Goal: Task Accomplishment & Management: Use online tool/utility

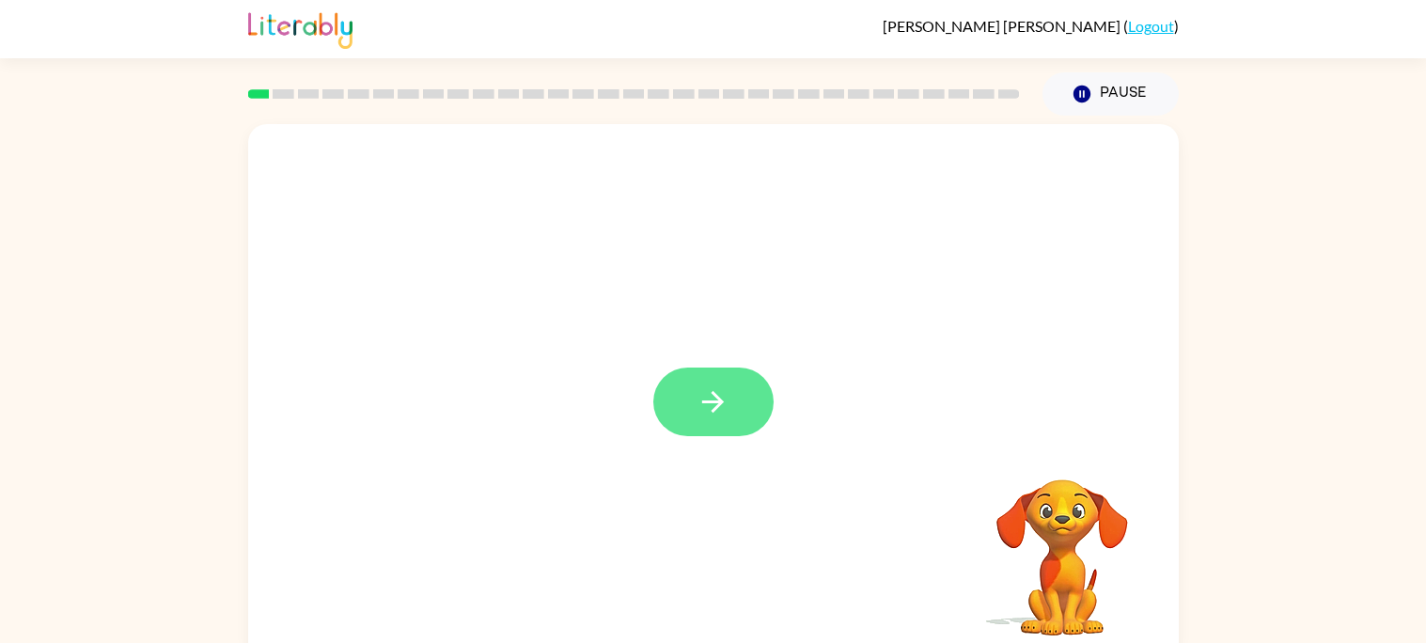
click at [710, 434] on button "button" at bounding box center [713, 402] width 120 height 69
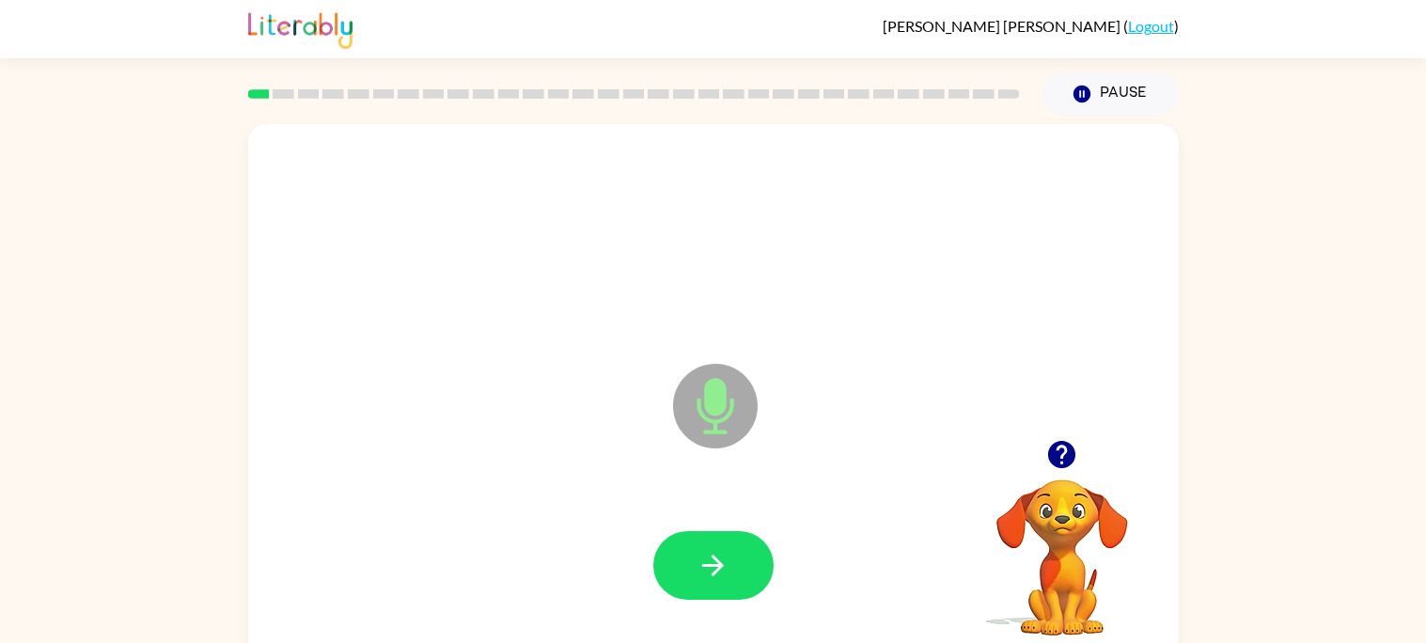
click at [1051, 483] on video "Your browser must support playing .mp4 files to use Literably. Please try using…" at bounding box center [1062, 544] width 188 height 188
click at [1066, 456] on icon "button" at bounding box center [1061, 454] width 27 height 27
click at [788, 570] on div at bounding box center [713, 566] width 893 height 154
click at [787, 570] on div at bounding box center [713, 566] width 893 height 154
click at [703, 557] on icon "button" at bounding box center [713, 565] width 33 height 33
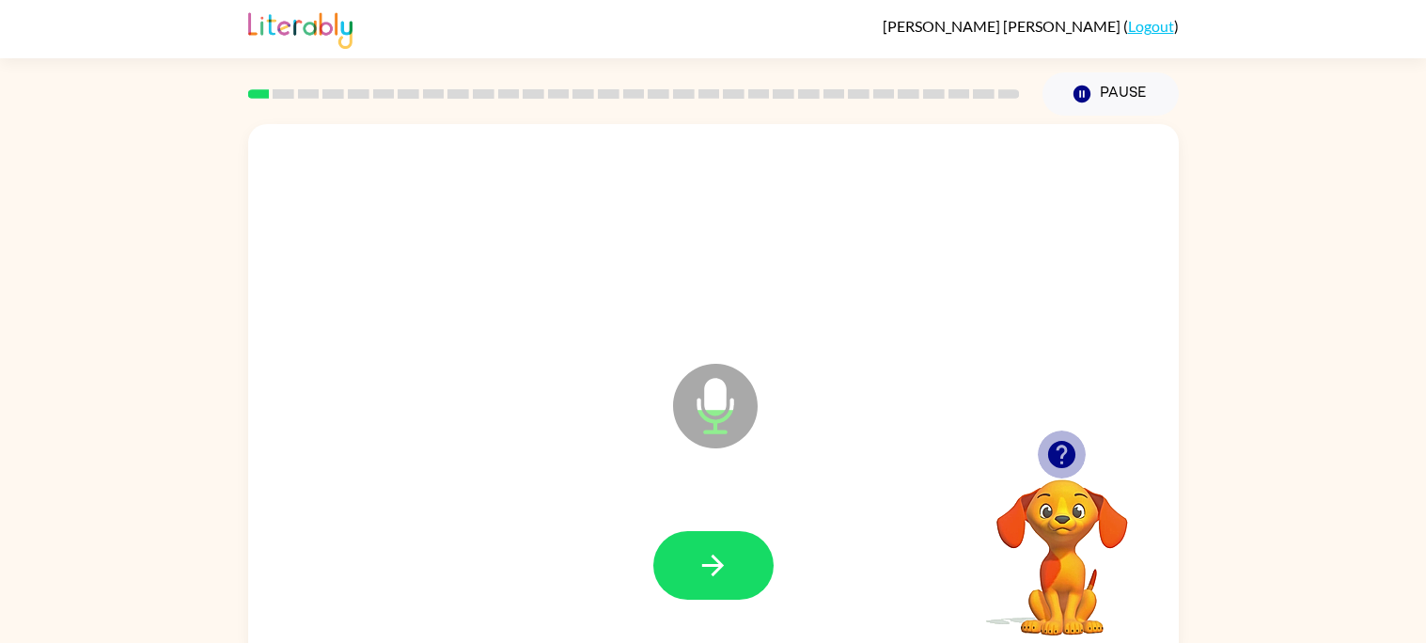
click at [1058, 455] on icon "button" at bounding box center [1061, 454] width 27 height 27
click at [728, 547] on button "button" at bounding box center [713, 565] width 120 height 69
click at [1073, 483] on video "Your browser must support playing .mp4 files to use Literably. Please try using…" at bounding box center [1062, 544] width 188 height 188
click at [1046, 436] on button "button" at bounding box center [1062, 455] width 48 height 48
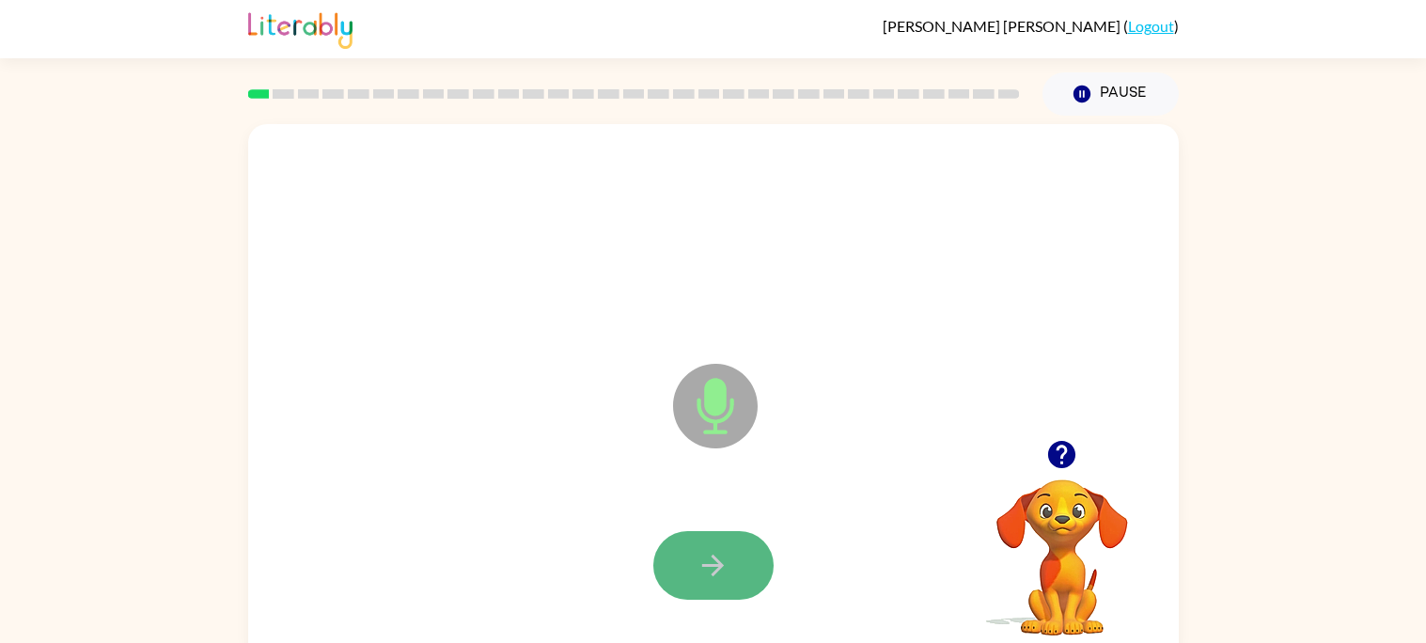
click at [765, 545] on button "button" at bounding box center [713, 565] width 120 height 69
click at [1048, 448] on icon "button" at bounding box center [1062, 454] width 33 height 33
click at [712, 543] on button "button" at bounding box center [713, 565] width 120 height 69
click at [711, 543] on button "button" at bounding box center [713, 565] width 120 height 69
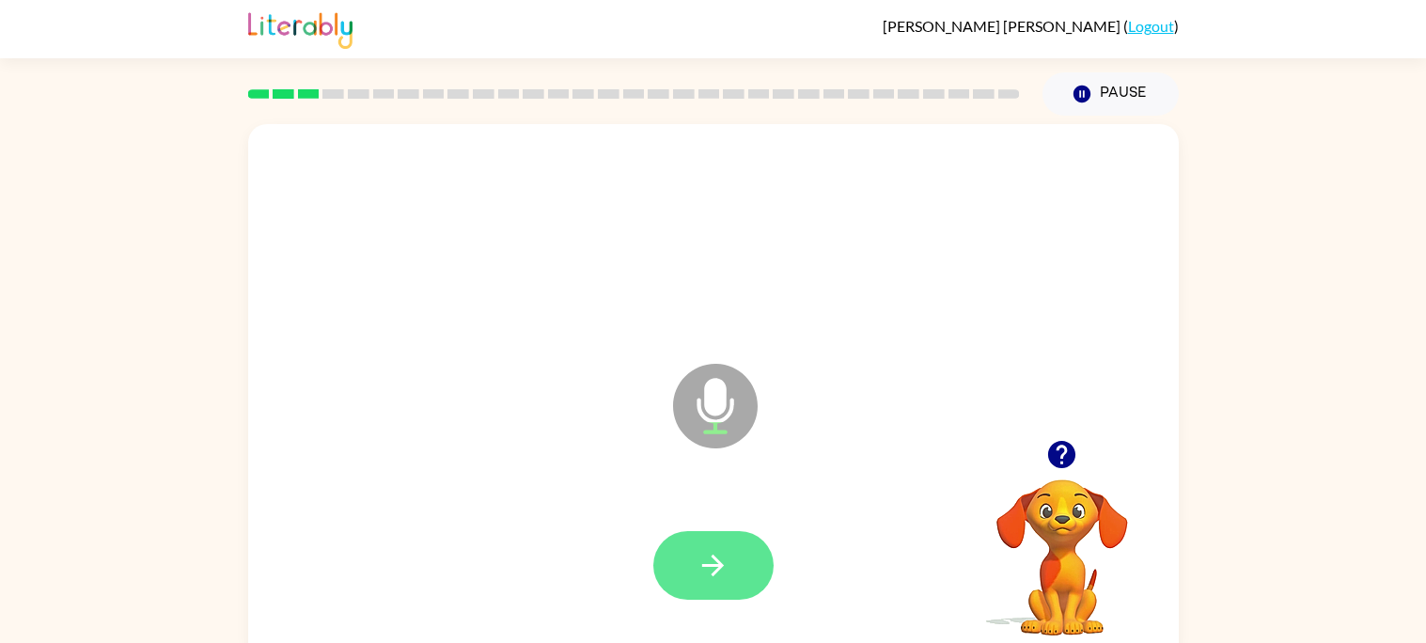
click at [677, 543] on button "button" at bounding box center [713, 565] width 120 height 69
click at [1062, 472] on button "button" at bounding box center [1062, 455] width 48 height 48
click at [741, 534] on button "button" at bounding box center [713, 565] width 120 height 69
click at [740, 542] on button "button" at bounding box center [713, 565] width 120 height 69
click at [1063, 473] on button "button" at bounding box center [1062, 455] width 48 height 48
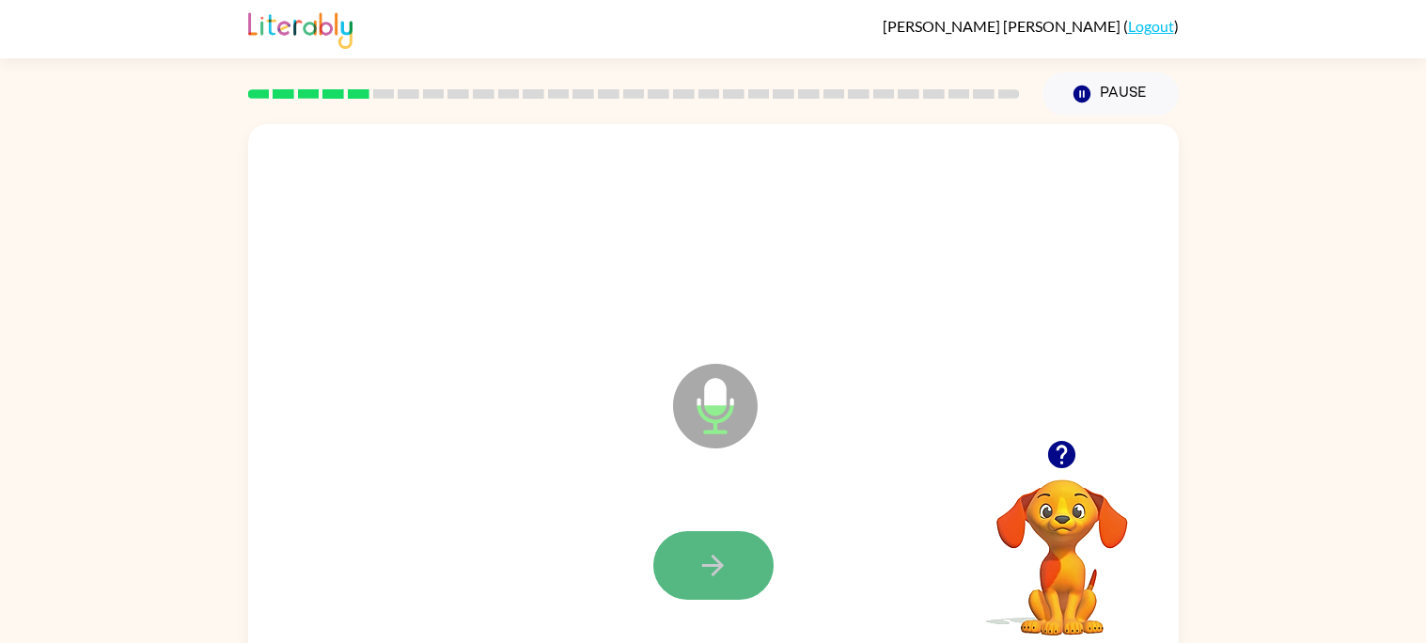
click at [738, 559] on button "button" at bounding box center [713, 565] width 120 height 69
click at [737, 558] on div at bounding box center [713, 565] width 120 height 69
click at [1063, 478] on button "button" at bounding box center [1062, 455] width 48 height 48
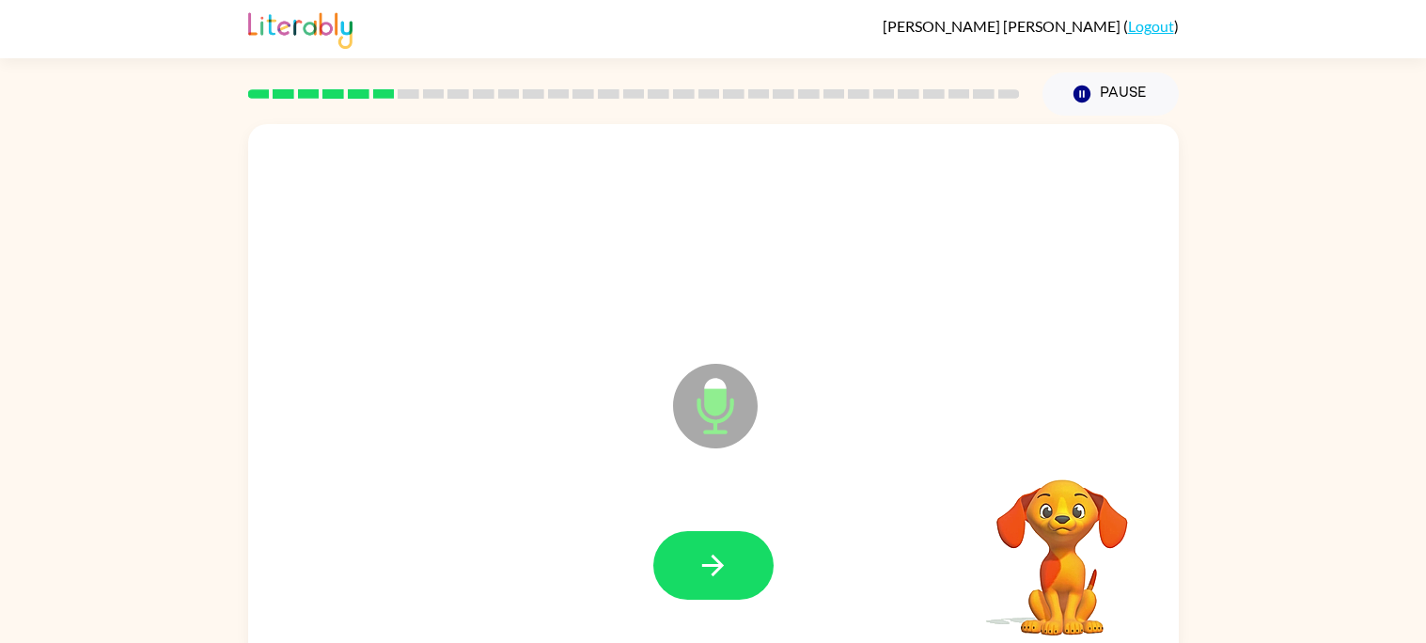
click at [1063, 478] on video "Your browser must support playing .mp4 files to use Literably. Please try using…" at bounding box center [1062, 544] width 188 height 188
click at [702, 567] on icon "button" at bounding box center [713, 565] width 33 height 33
click at [1069, 453] on icon "button" at bounding box center [1061, 454] width 27 height 27
click at [686, 546] on button "button" at bounding box center [713, 565] width 120 height 69
click at [711, 553] on icon "button" at bounding box center [713, 565] width 33 height 33
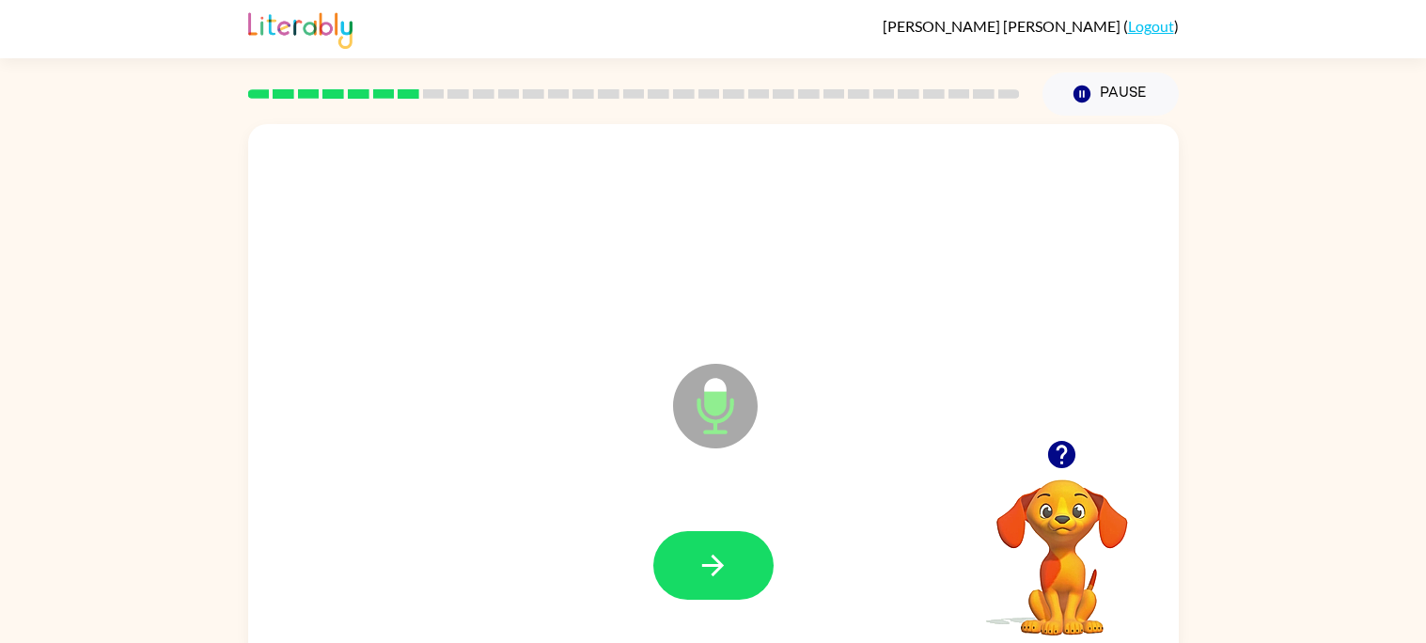
click at [1066, 427] on div "Microphone The Microphone is here when it is your turn to talk" at bounding box center [713, 392] width 931 height 537
click at [1057, 442] on icon "button" at bounding box center [1061, 454] width 27 height 27
click at [1063, 467] on icon "button" at bounding box center [1061, 454] width 27 height 27
click at [1062, 466] on icon "button" at bounding box center [1061, 454] width 27 height 27
click at [770, 564] on button "button" at bounding box center [713, 565] width 120 height 69
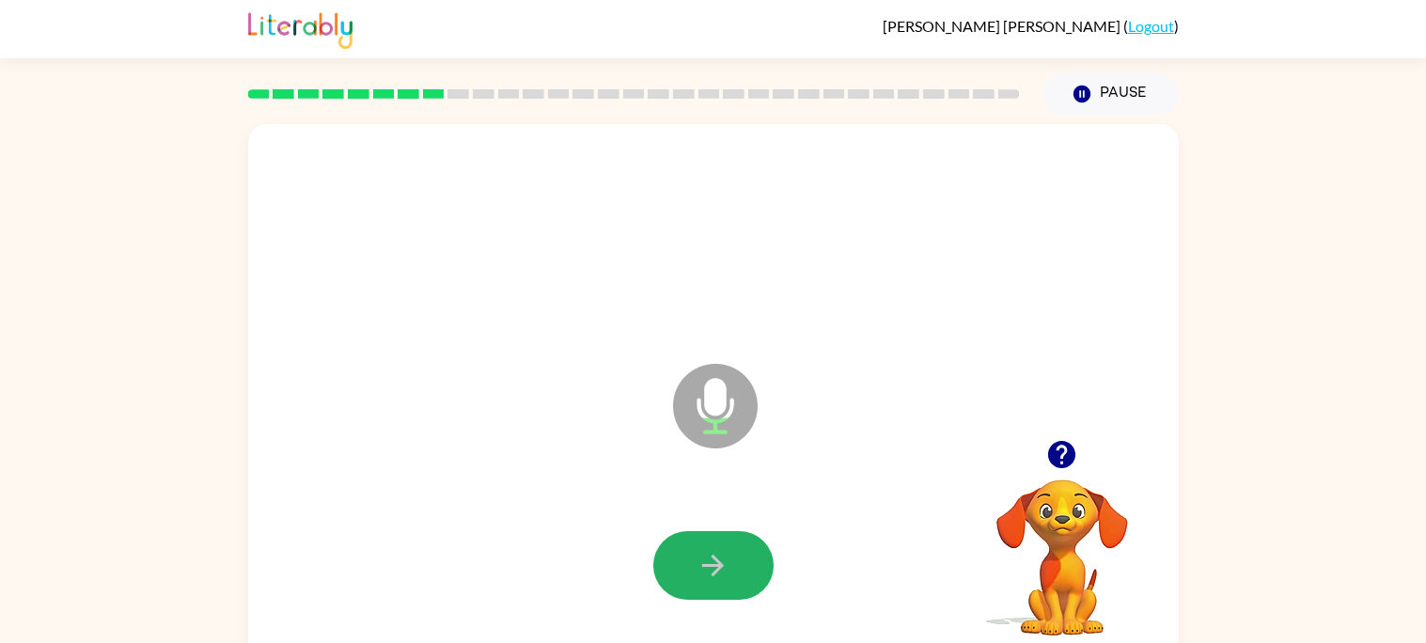
click at [770, 564] on button "button" at bounding box center [713, 565] width 120 height 69
click at [740, 566] on button "button" at bounding box center [713, 565] width 120 height 69
click at [1069, 473] on button "button" at bounding box center [1062, 455] width 48 height 48
click at [707, 543] on button "button" at bounding box center [713, 565] width 120 height 69
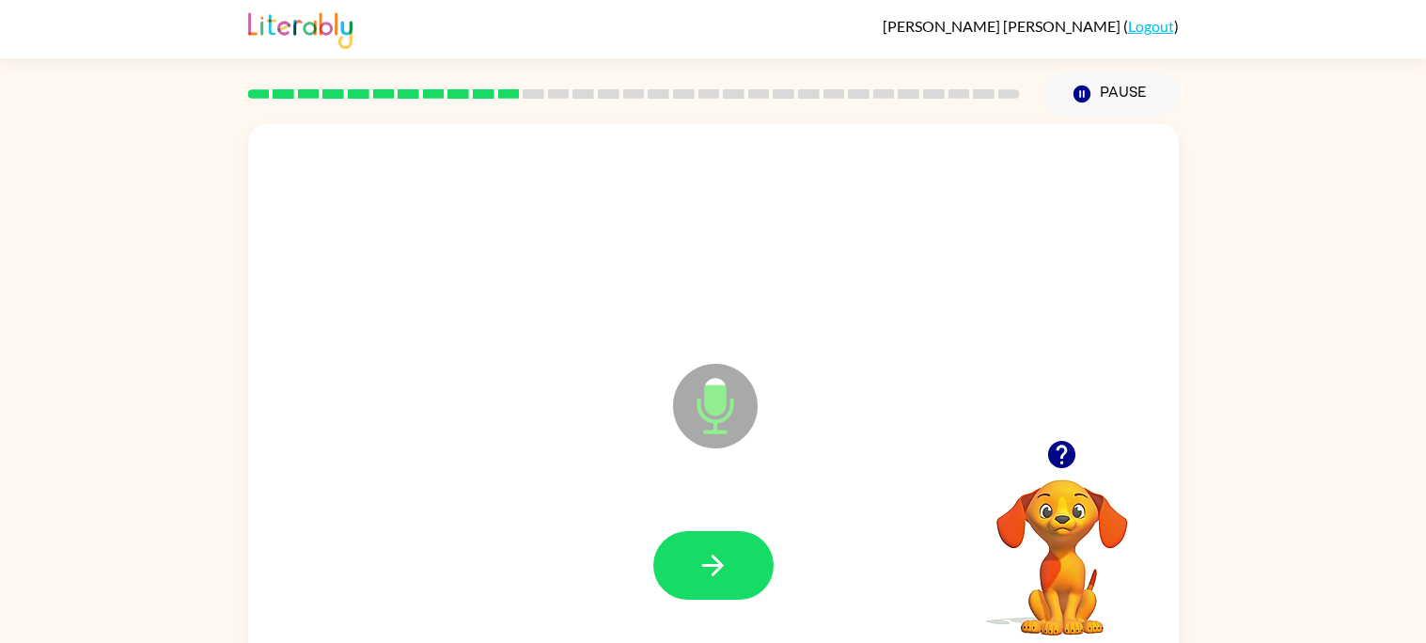
click at [1038, 459] on button "button" at bounding box center [1062, 455] width 48 height 48
click at [709, 545] on button "button" at bounding box center [713, 565] width 120 height 69
